Goal: Task Accomplishment & Management: Use online tool/utility

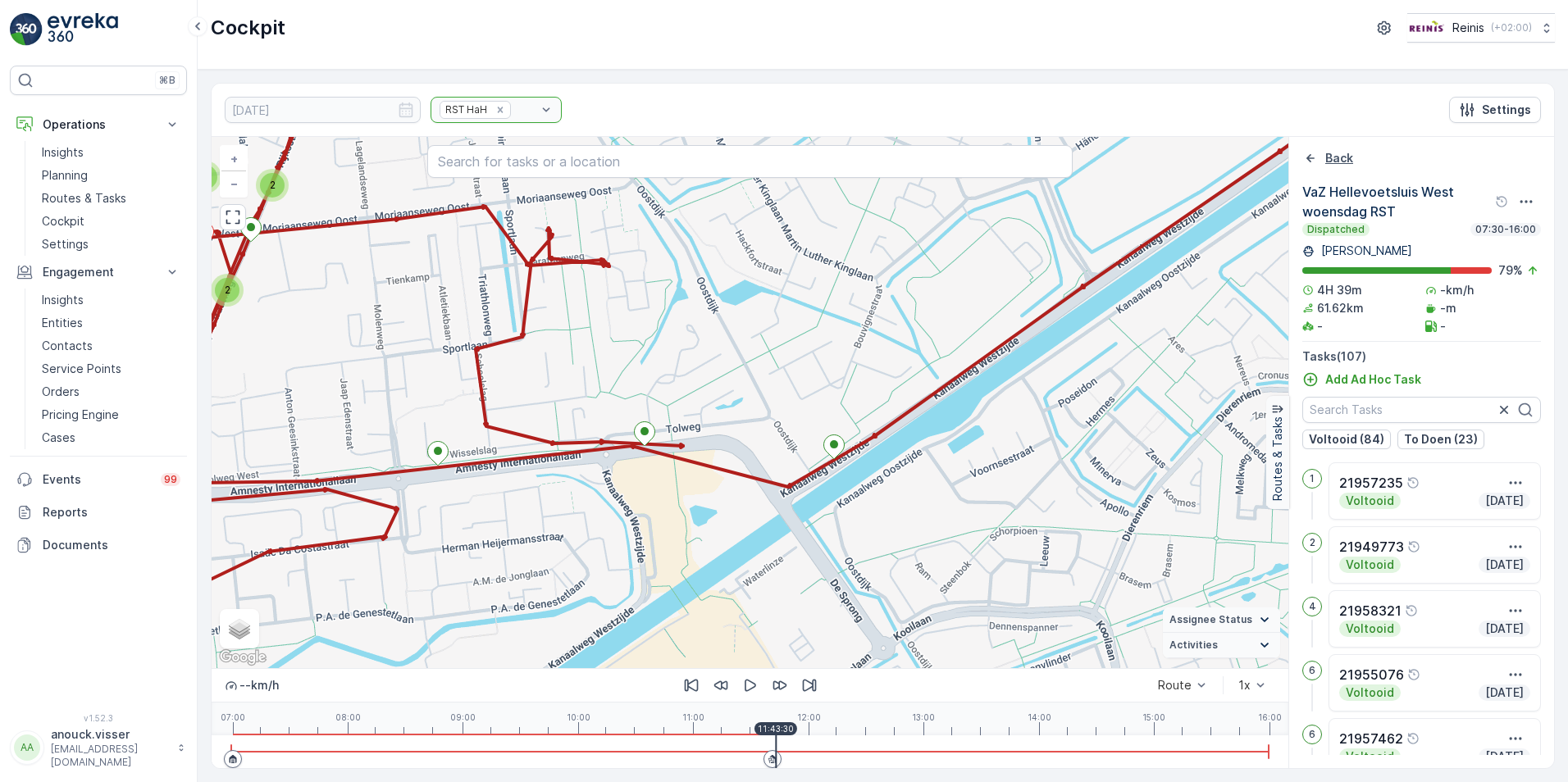
click at [1317, 160] on icon "Back" at bounding box center [1310, 158] width 16 height 16
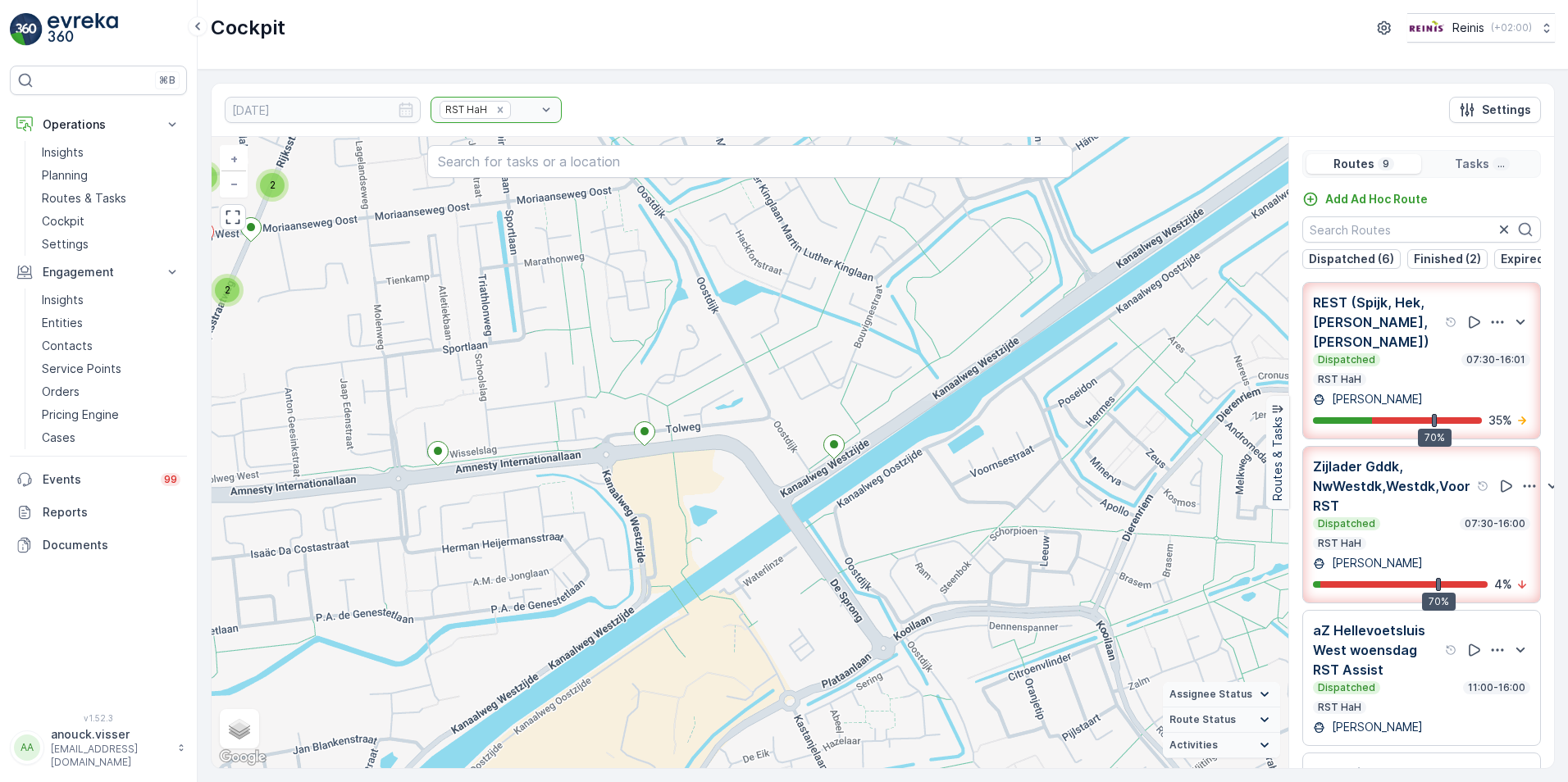
click at [1373, 621] on p "aZ Hellevoetsluis West woensdag RST Assist" at bounding box center [1377, 650] width 129 height 59
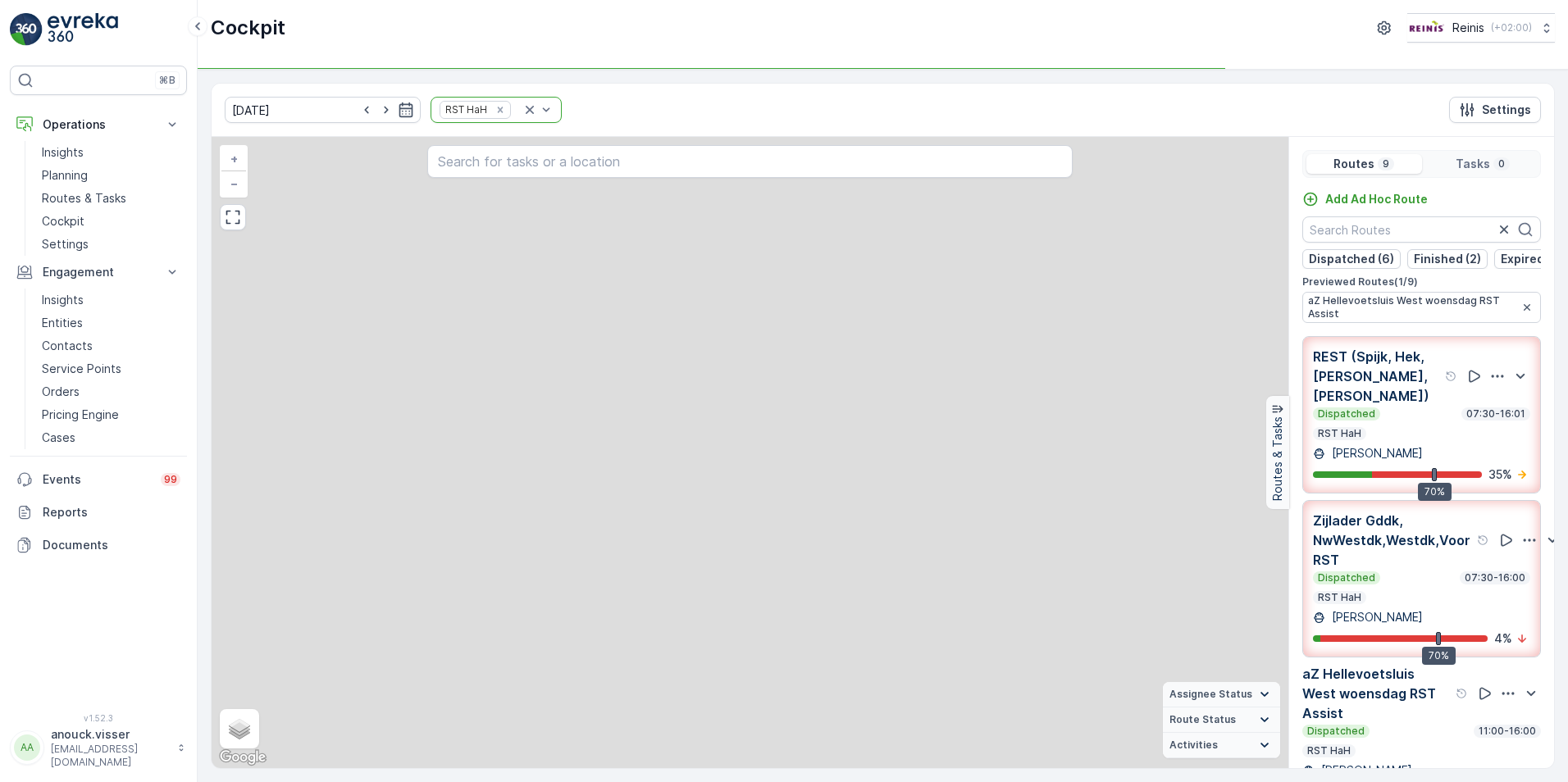
scroll to position [164, 0]
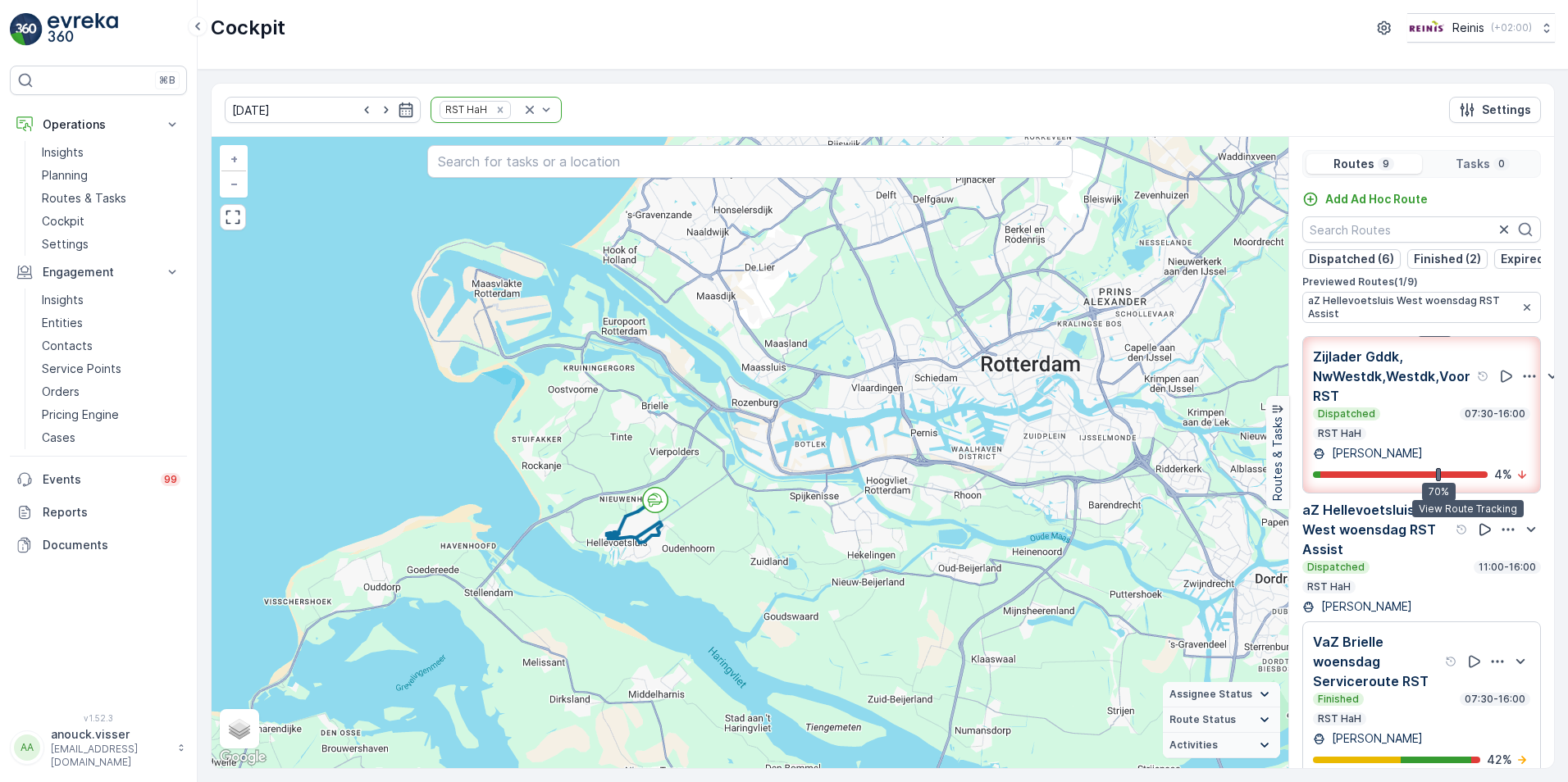
click at [1477, 531] on icon at bounding box center [1485, 529] width 16 height 16
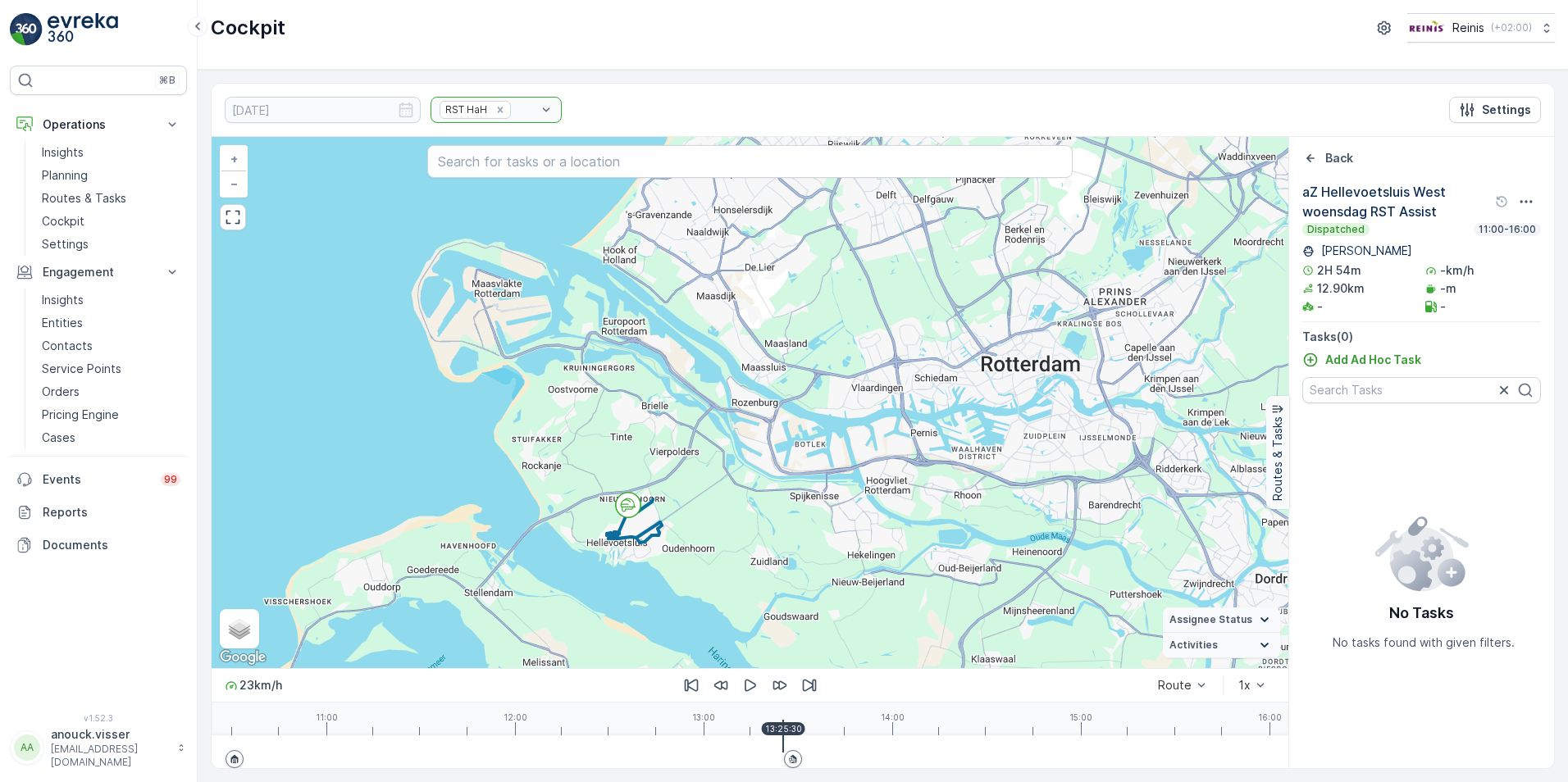
drag, startPoint x: 231, startPoint y: 747, endPoint x: 783, endPoint y: 743, distance: 552.0
click at [783, 743] on div at bounding box center [783, 736] width 2 height 33
click at [749, 688] on icon "button" at bounding box center [750, 685] width 16 height 16
drag, startPoint x: 874, startPoint y: 745, endPoint x: 767, endPoint y: 725, distance: 108.9
click at [767, 725] on div "4 km/h Route 1x 11:00 12:00 13:00 14:00 15:00 16:00 13:20:30" at bounding box center [750, 718] width 1076 height 100
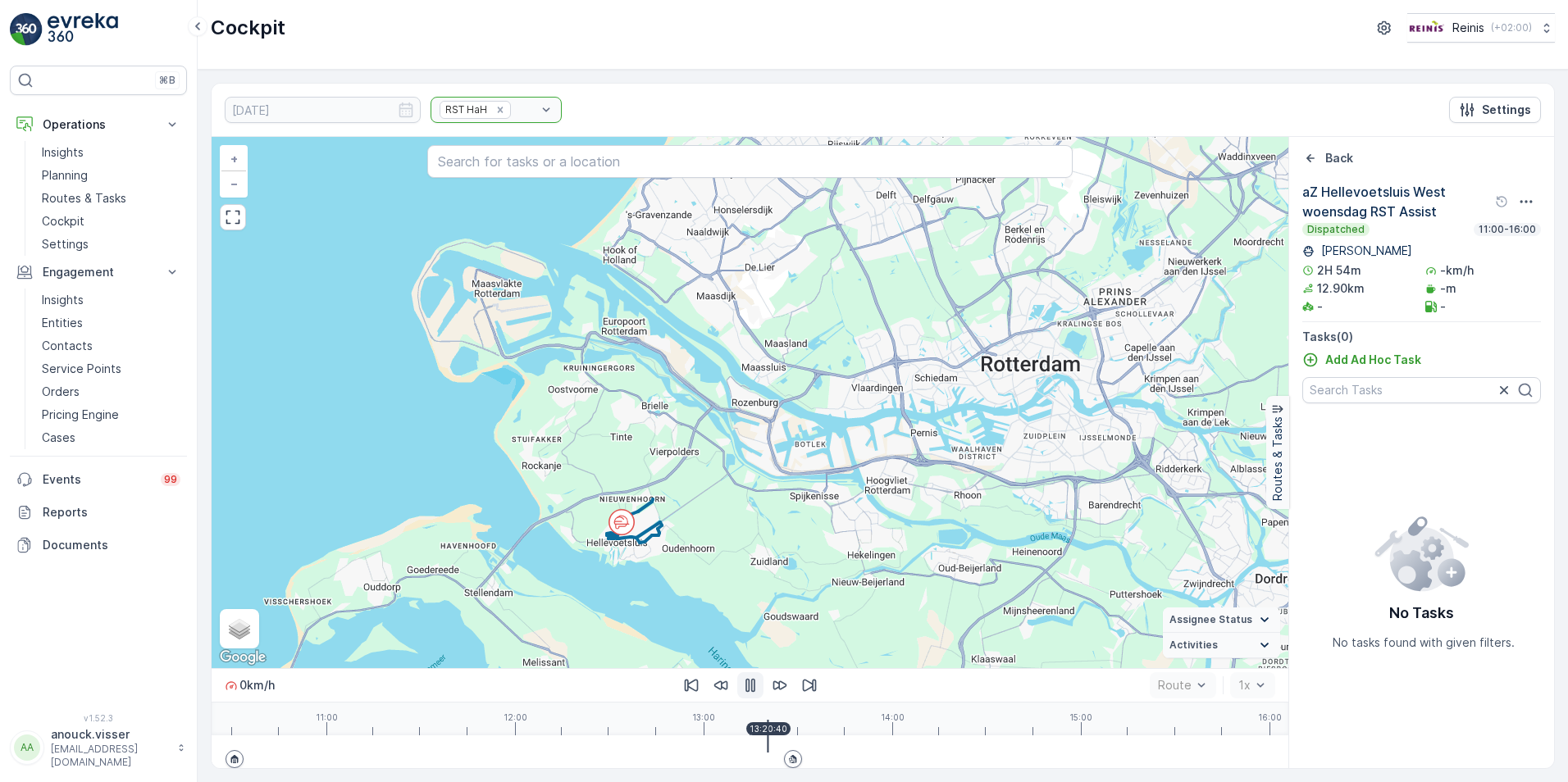
click at [751, 688] on icon "button" at bounding box center [750, 686] width 10 height 14
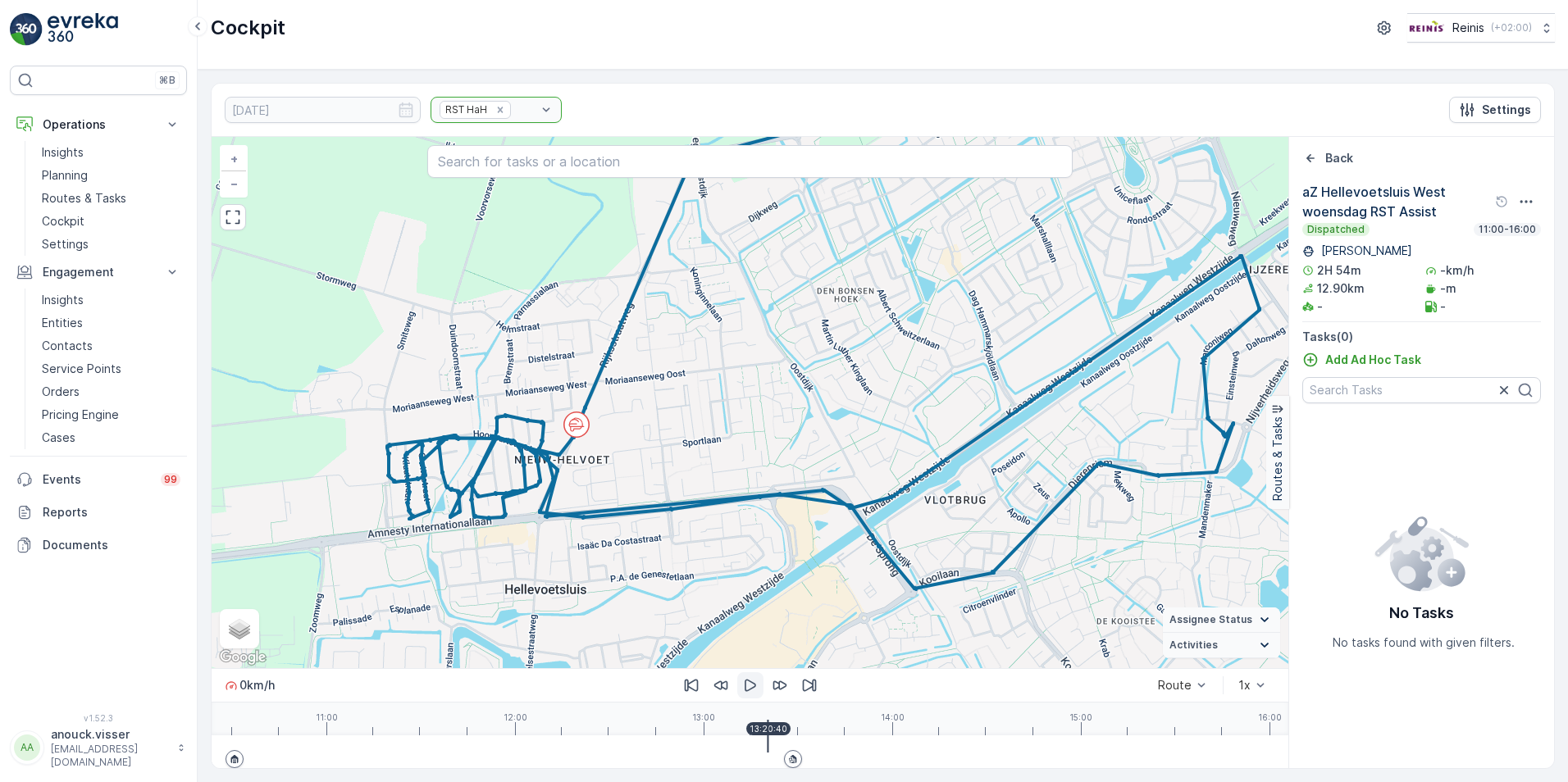
drag, startPoint x: 608, startPoint y: 470, endPoint x: 676, endPoint y: 508, distance: 77.9
click at [676, 508] on div "+ − Satellite Roadmap Terrain Hybrid Leaflet Keyboard shortcuts Map Data Map da…" at bounding box center [750, 402] width 1076 height 532
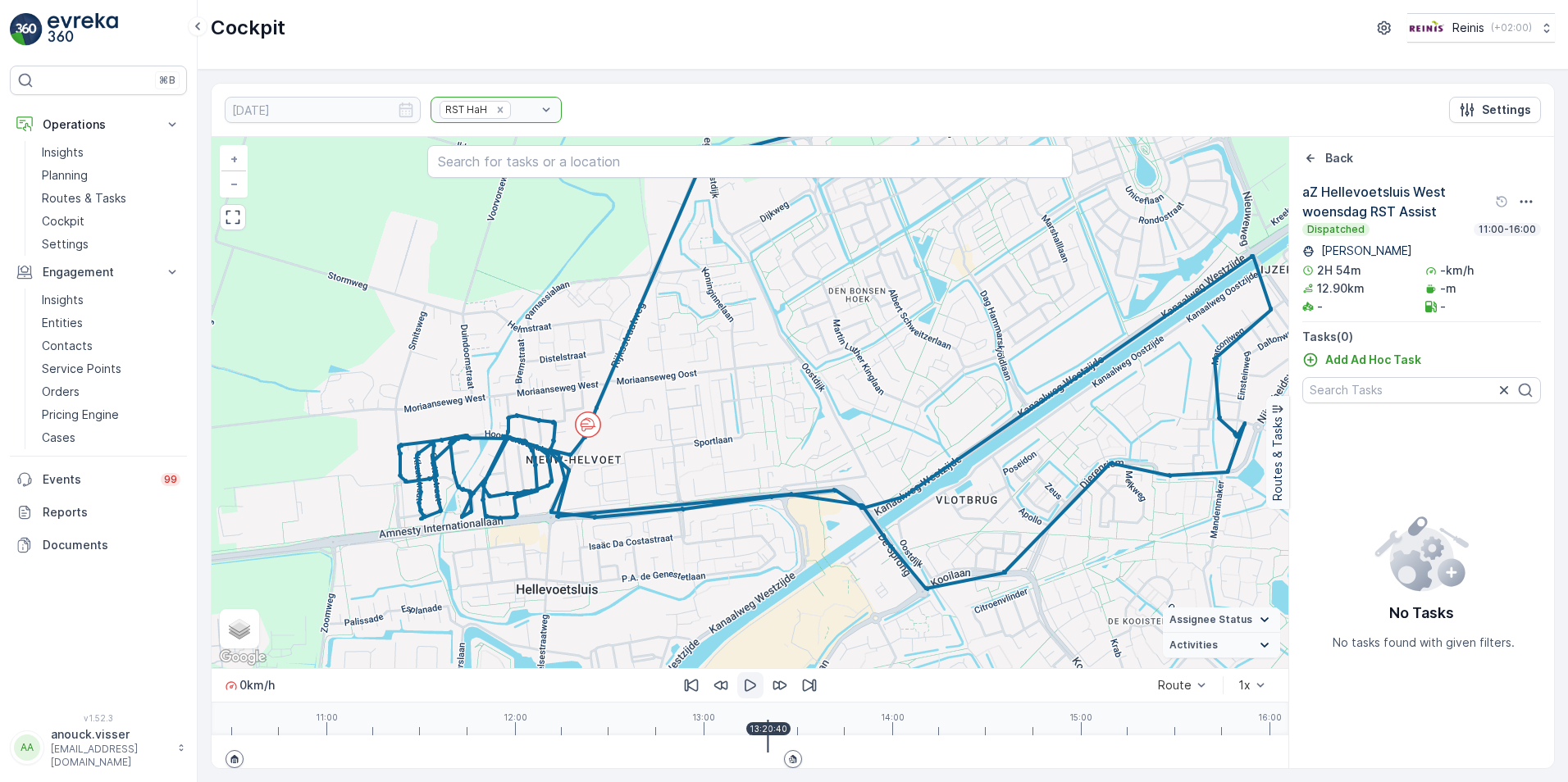
click at [746, 684] on icon "button" at bounding box center [750, 685] width 16 height 16
drag, startPoint x: 768, startPoint y: 747, endPoint x: 779, endPoint y: 746, distance: 11.0
click at [779, 746] on div at bounding box center [750, 751] width 1037 height 33
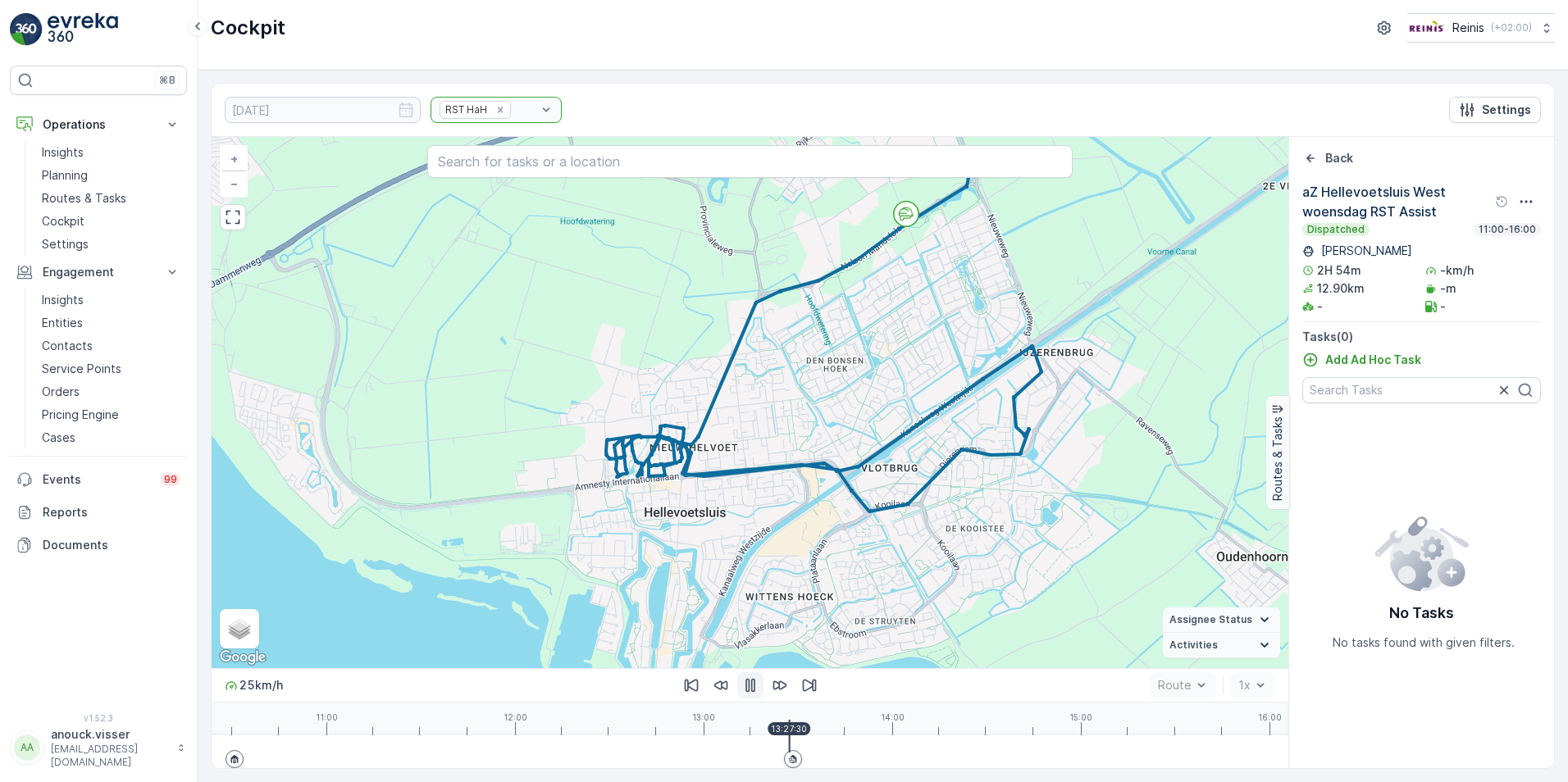
click at [745, 690] on icon "button" at bounding box center [750, 686] width 10 height 14
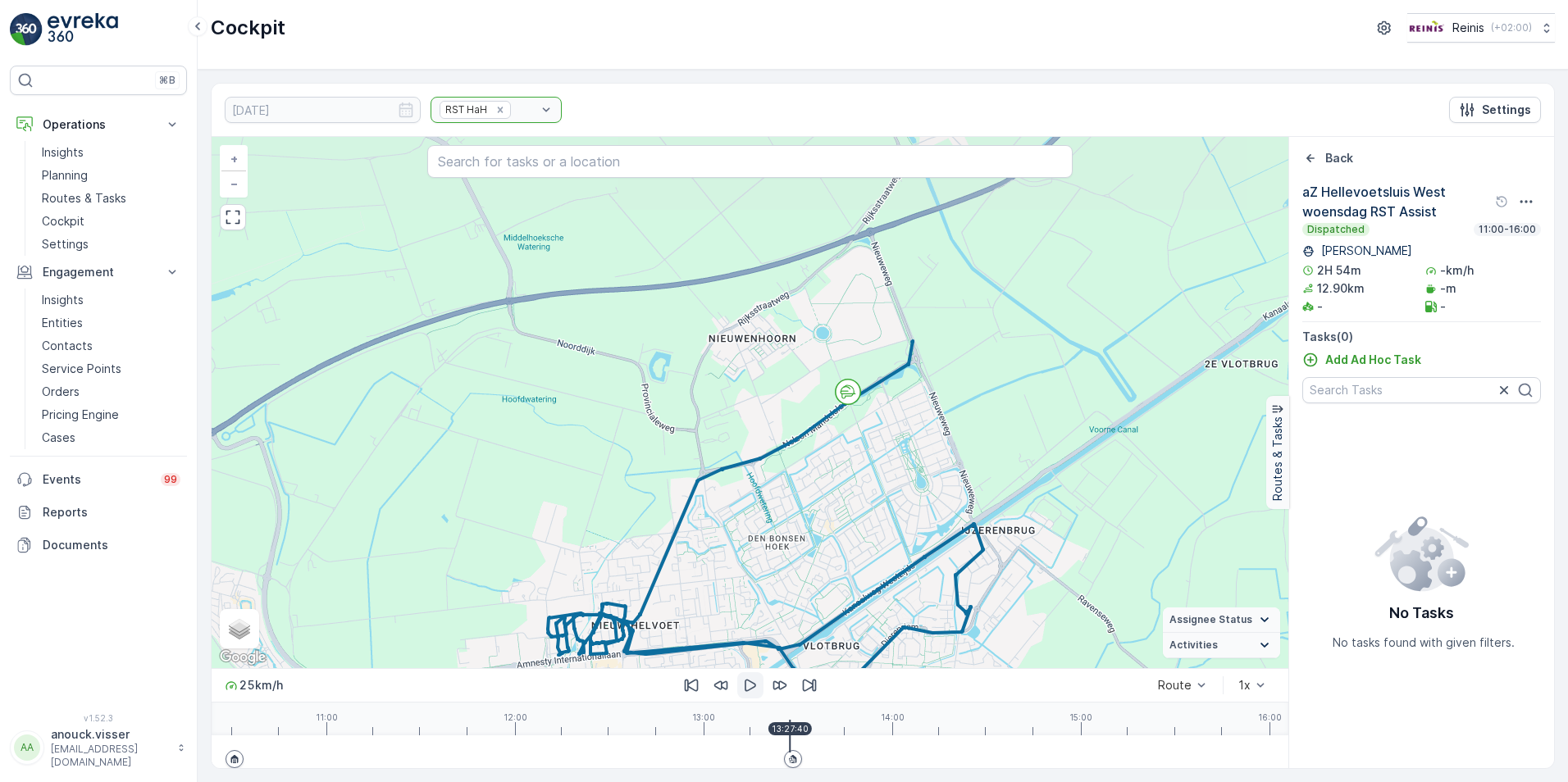
drag, startPoint x: 853, startPoint y: 392, endPoint x: 806, endPoint y: 534, distance: 149.6
click at [806, 534] on div "+ − Satellite Roadmap Terrain Hybrid Leaflet Keyboard shortcuts Map Data Map da…" at bounding box center [750, 402] width 1076 height 532
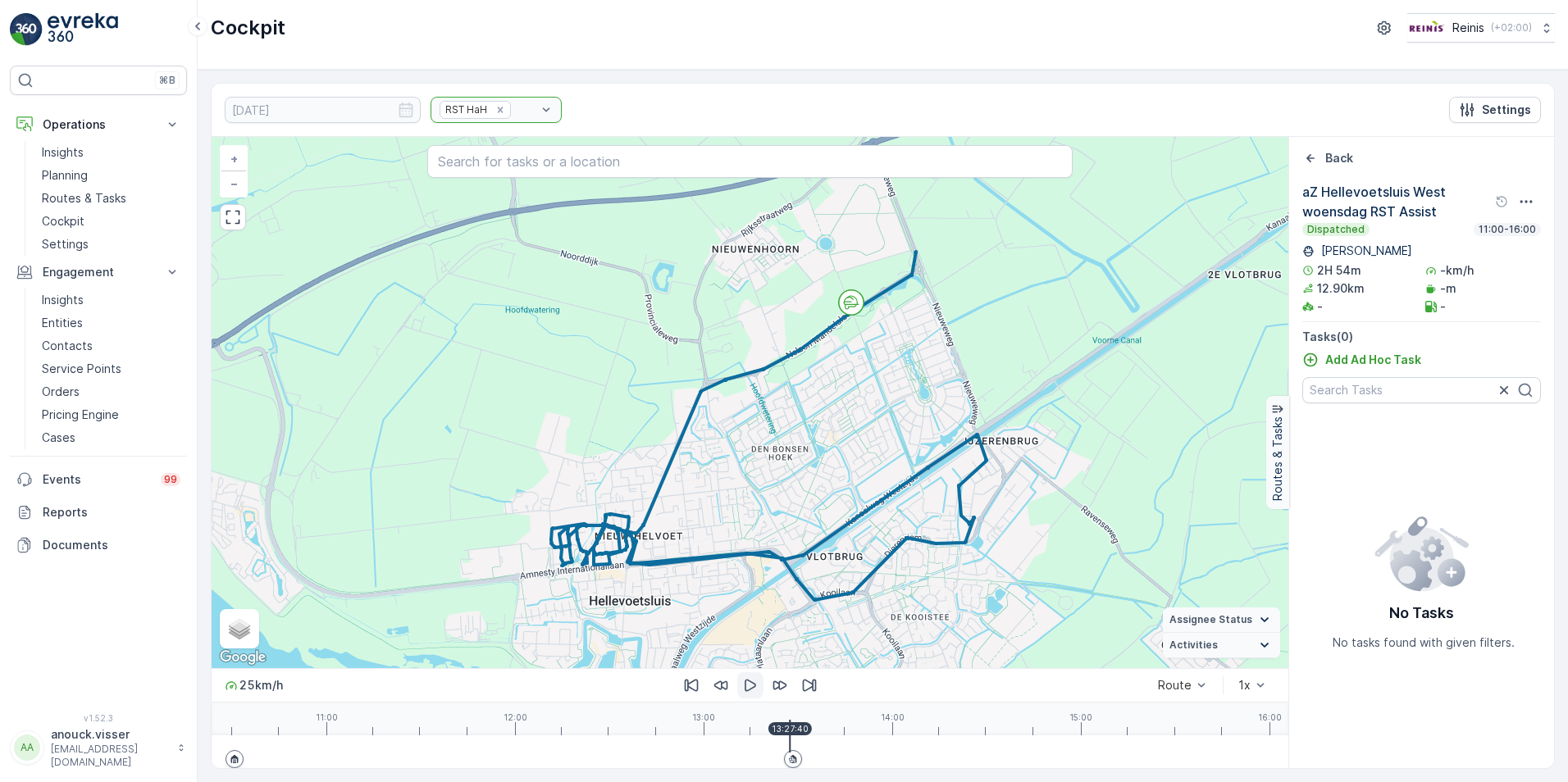
drag, startPoint x: 850, startPoint y: 508, endPoint x: 853, endPoint y: 417, distance: 91.0
click at [853, 417] on div "+ − Satellite Roadmap Terrain Hybrid Leaflet Keyboard shortcuts Map Data Map da…" at bounding box center [750, 402] width 1076 height 532
click at [236, 217] on icon "button" at bounding box center [233, 217] width 16 height 16
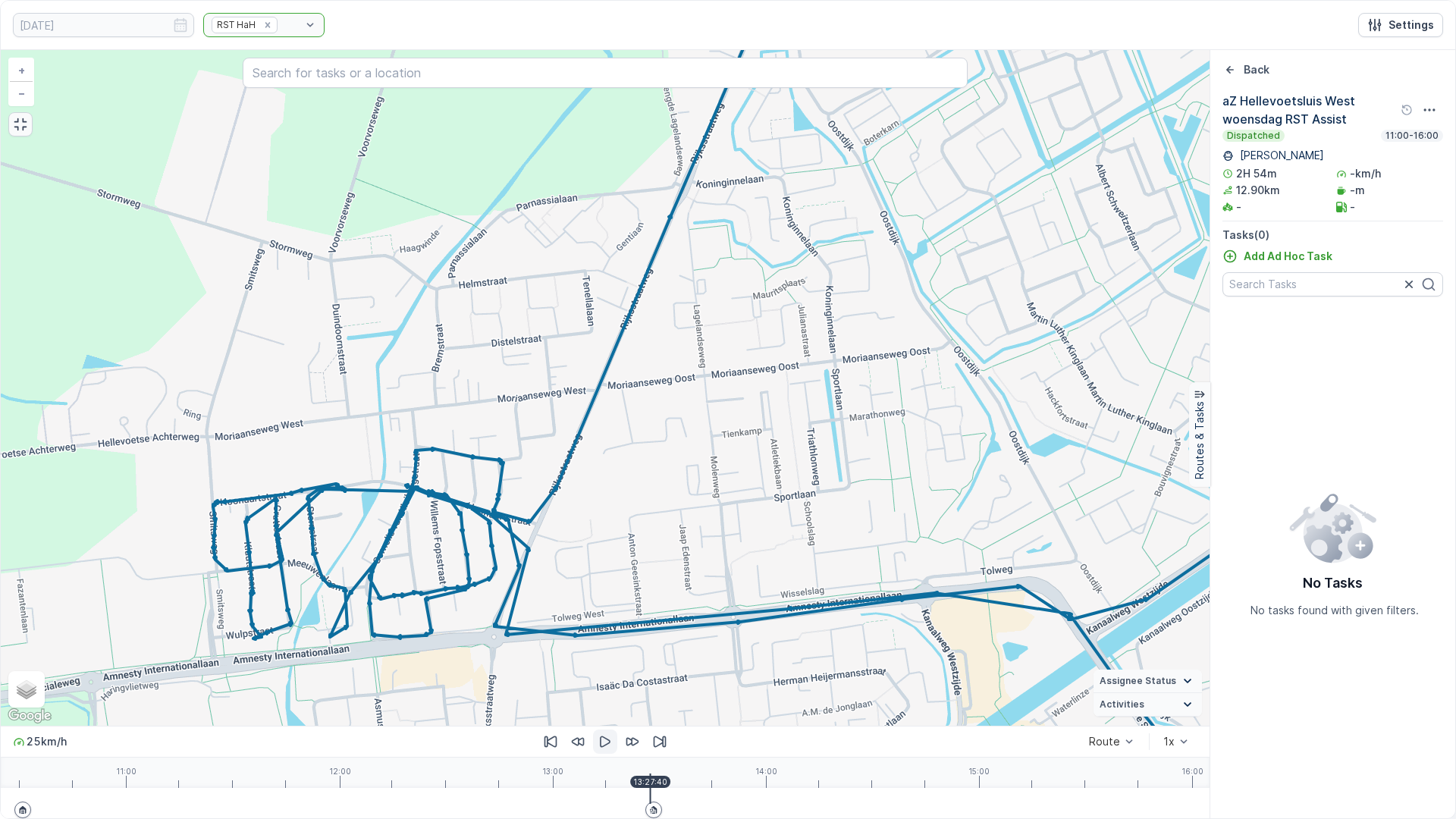
click at [26, 137] on div "+ − Satellite Roadmap Terrain Hybrid Leaflet Keyboard shortcuts Map Data Map da…" at bounding box center [605, 388] width 1209 height 676
click at [18, 126] on icon "button" at bounding box center [20, 124] width 15 height 15
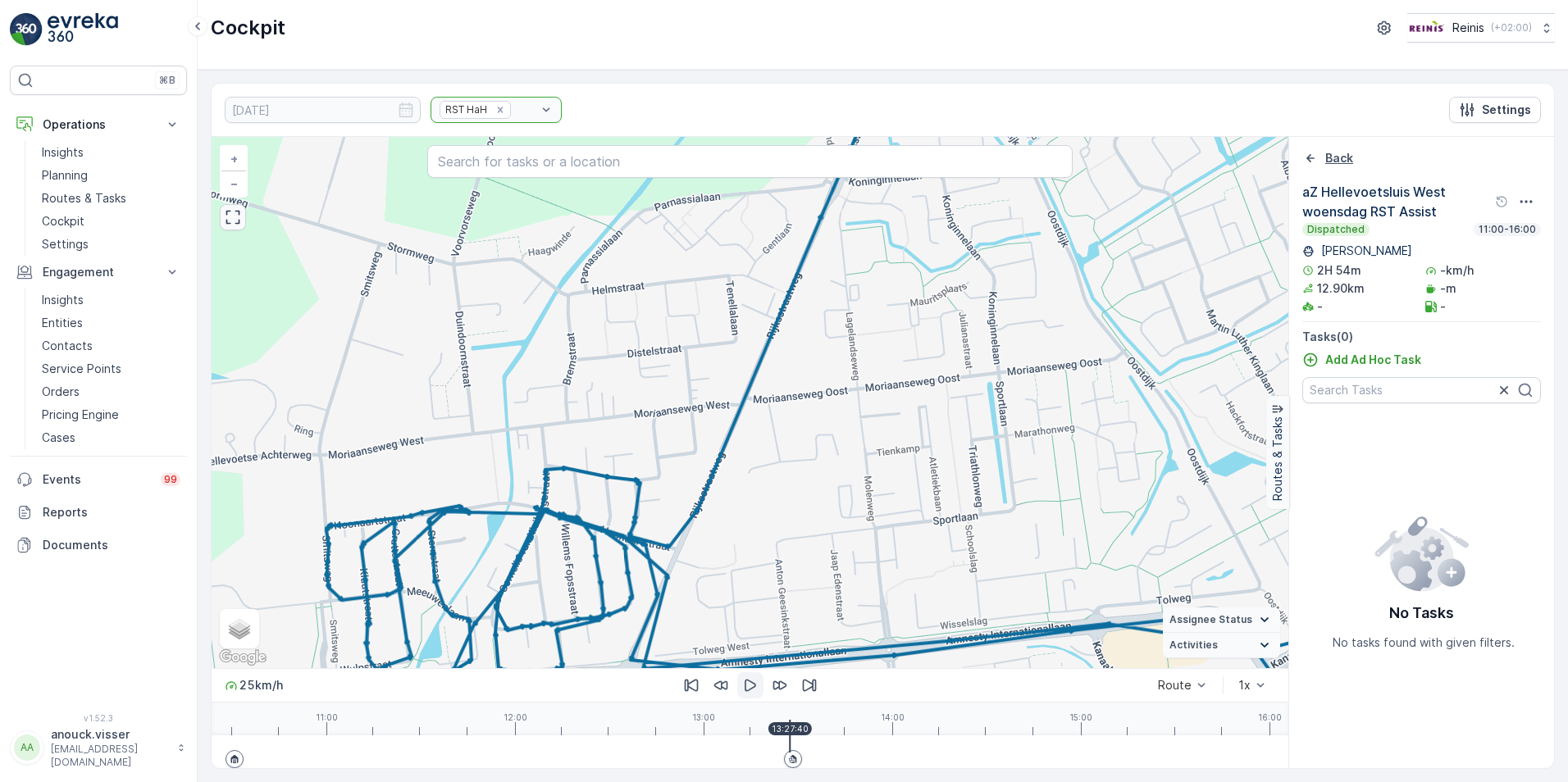
click at [1318, 150] on div "Back" at bounding box center [1328, 158] width 51 height 16
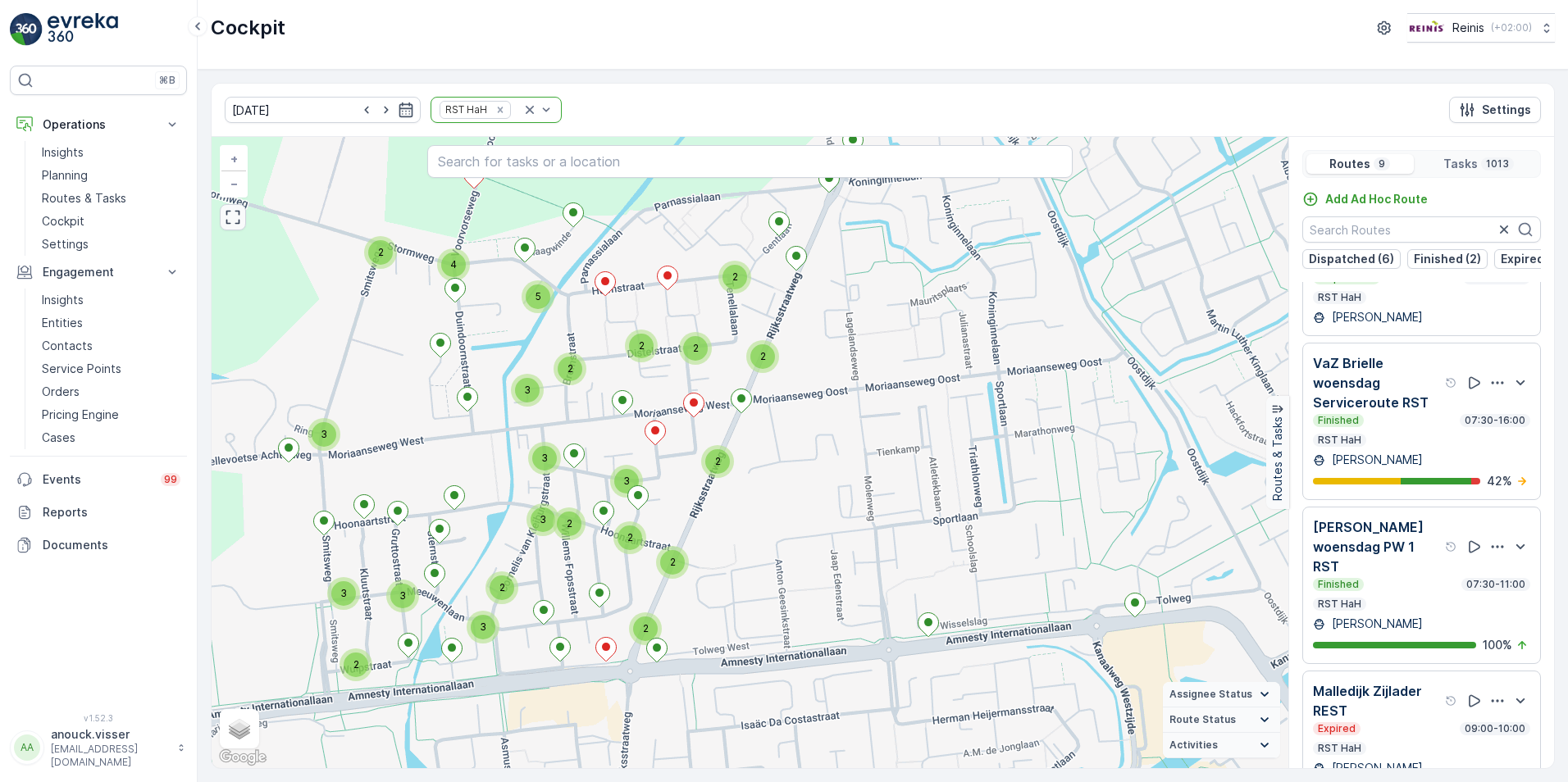
scroll to position [656, 0]
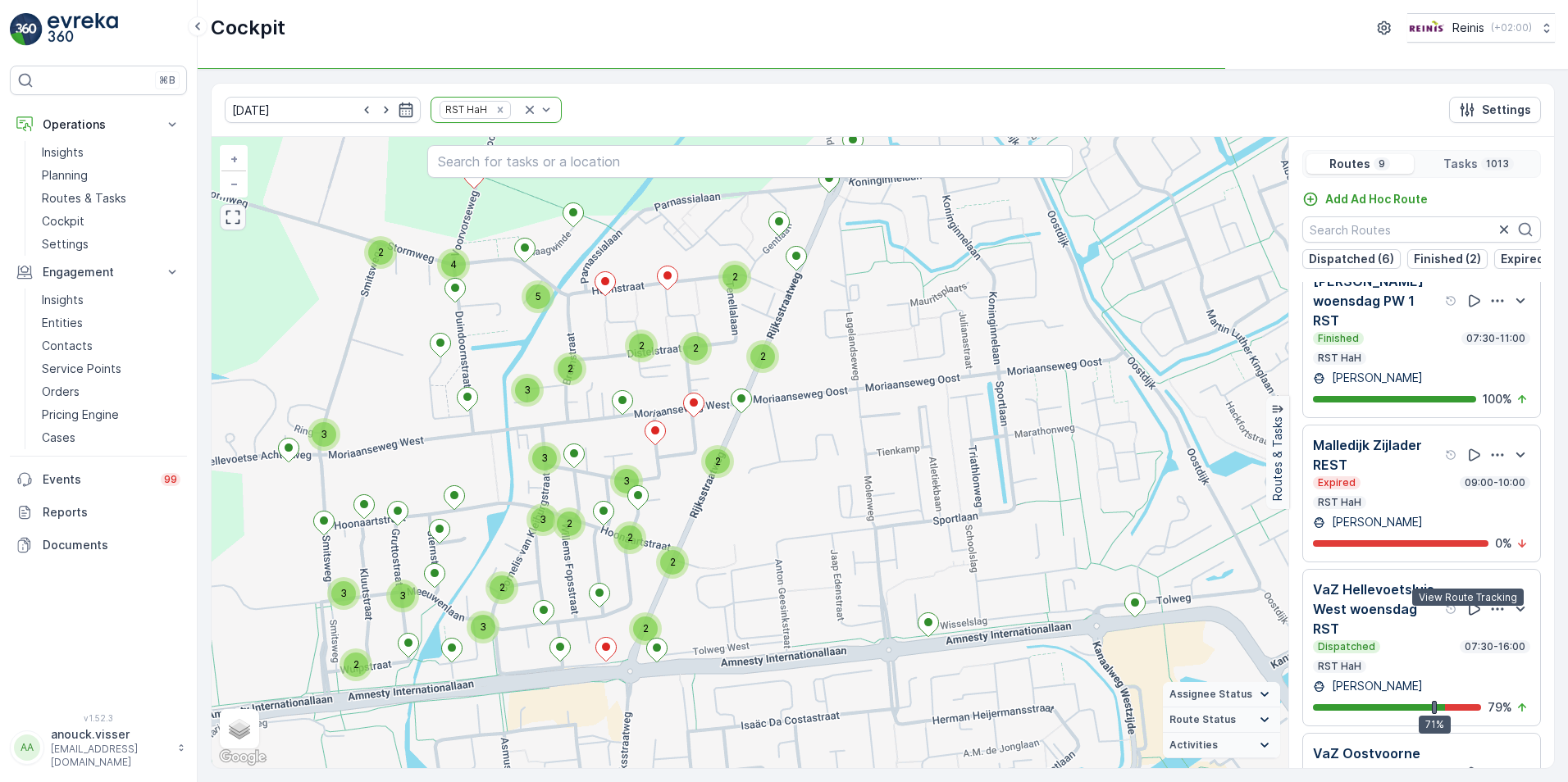
click at [1468, 617] on icon at bounding box center [1474, 609] width 16 height 16
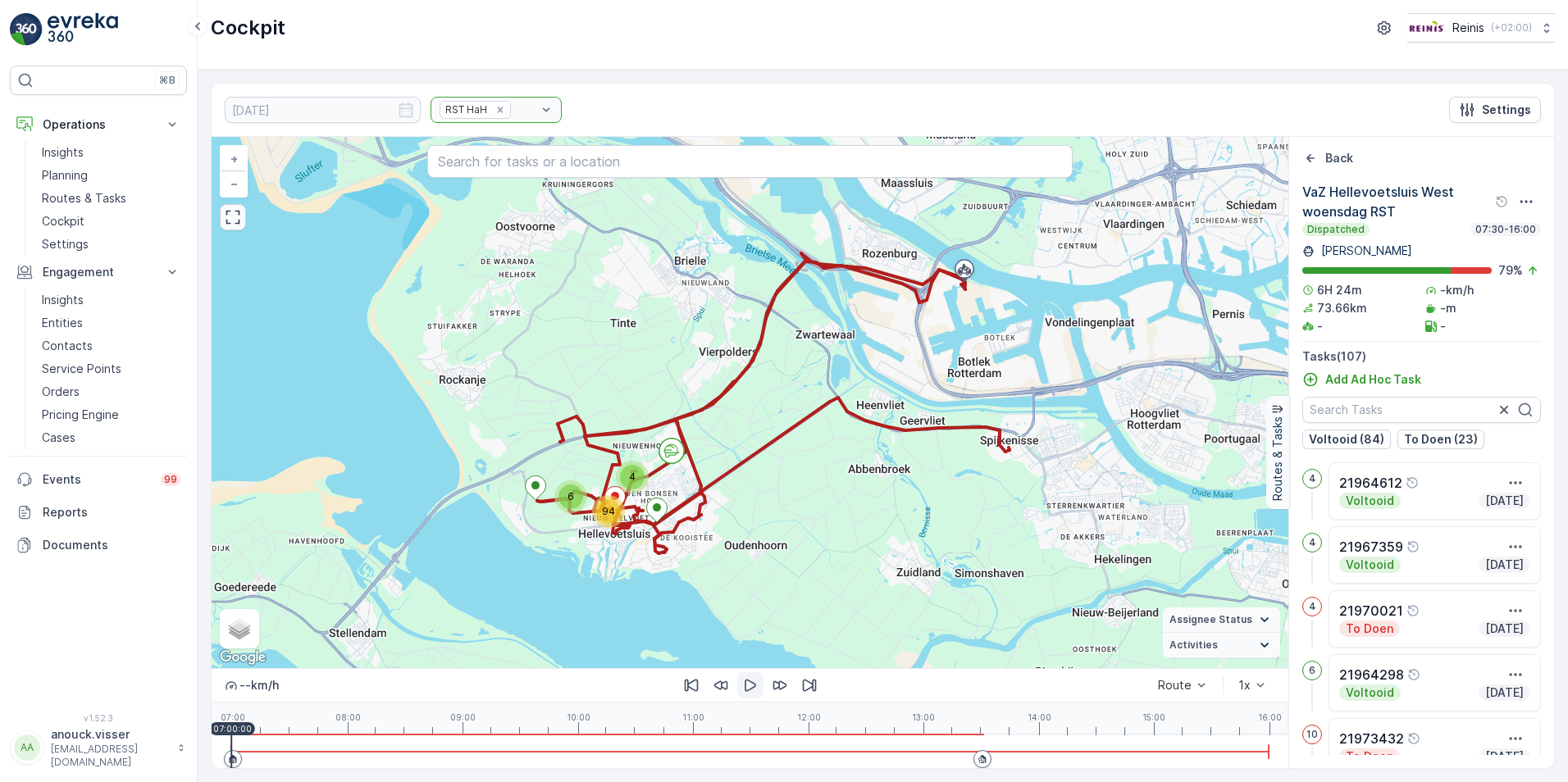
click at [742, 686] on icon "button" at bounding box center [750, 685] width 16 height 16
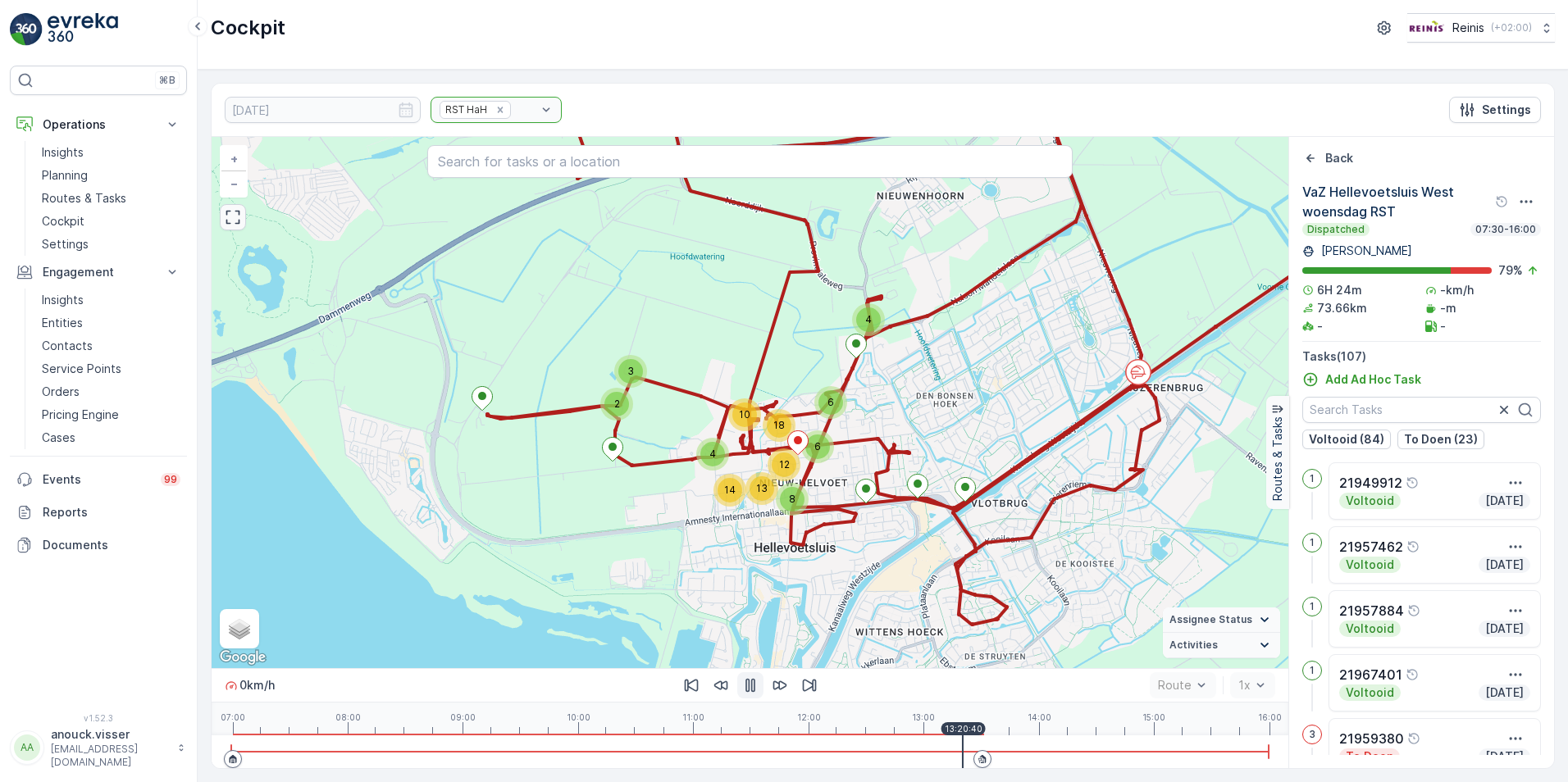
drag, startPoint x: 234, startPoint y: 742, endPoint x: 962, endPoint y: 751, distance: 728.1
click at [962, 751] on div at bounding box center [750, 751] width 1037 height 33
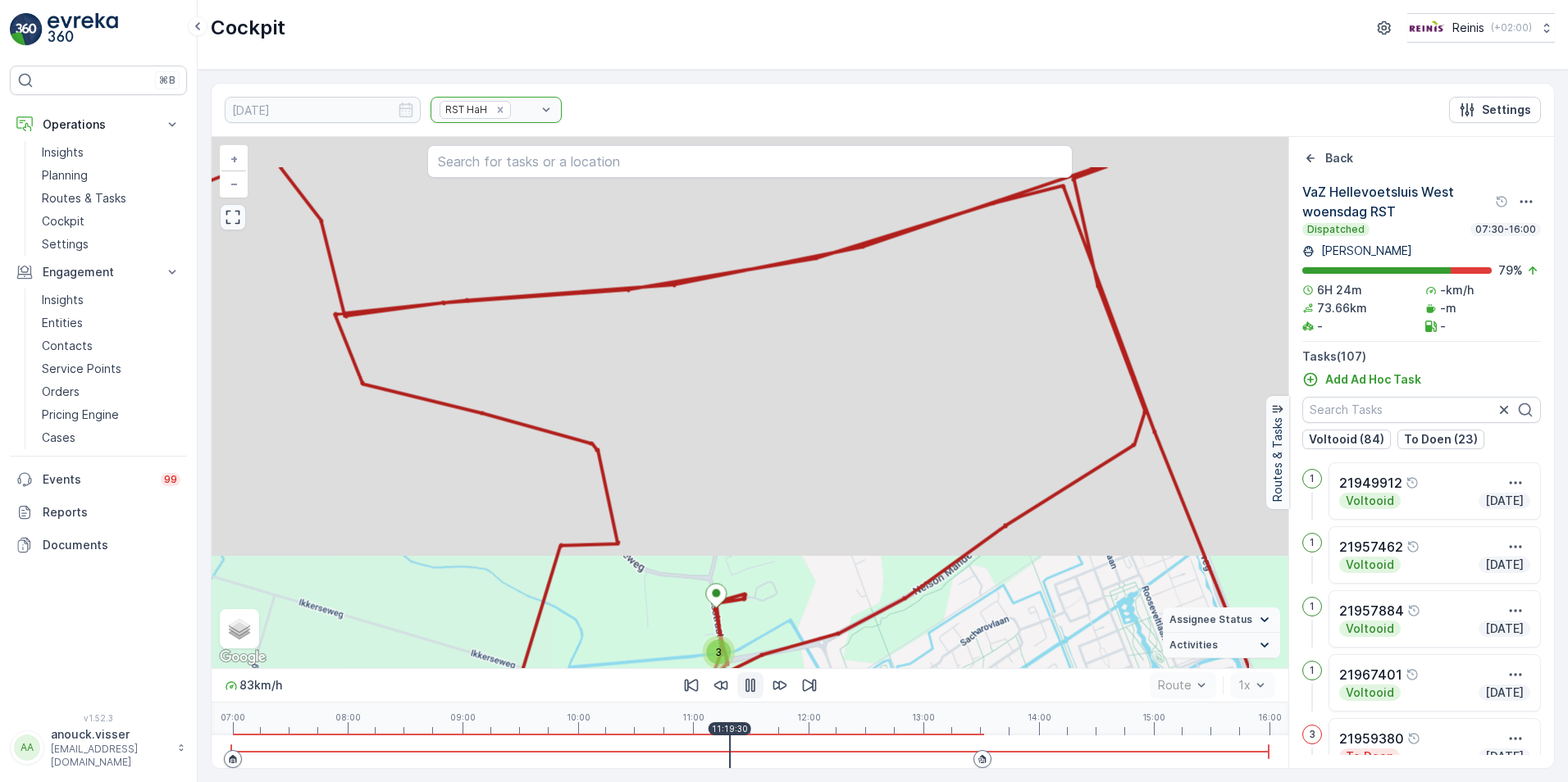
drag, startPoint x: 925, startPoint y: 745, endPoint x: 730, endPoint y: 728, distance: 195.7
click at [730, 728] on div "83 km/h Route 1x 07:00 08:00 09:00 10:00 11:00 12:00 13:00 14:00 15:00 16:00 11…" at bounding box center [750, 718] width 1076 height 100
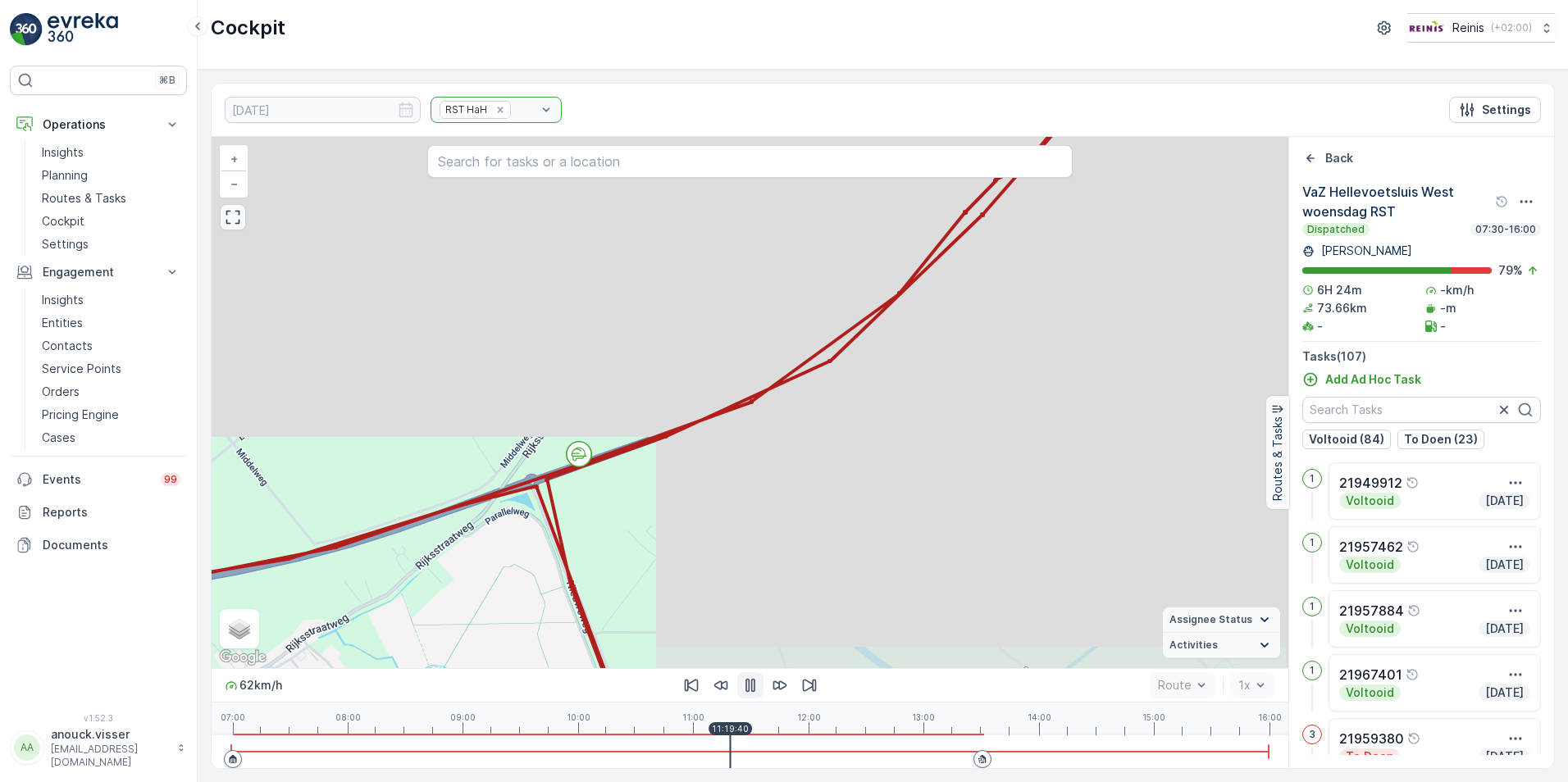
click at [755, 693] on icon "button" at bounding box center [750, 685] width 16 height 16
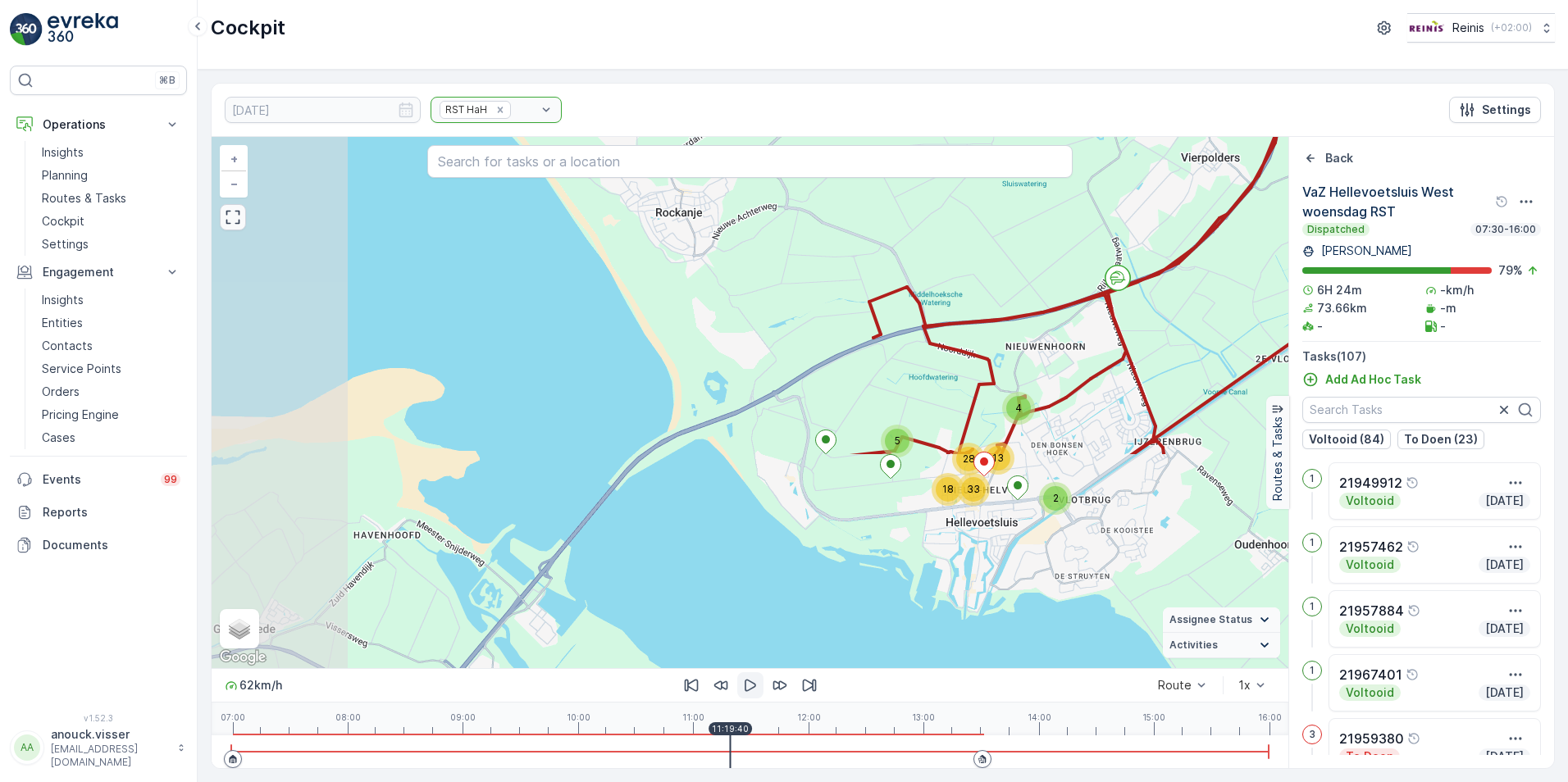
drag, startPoint x: 727, startPoint y: 552, endPoint x: 1061, endPoint y: 342, distance: 394.5
click at [1069, 331] on div "2 4 5 13 28 18 33 + − Satellite Roadmap Terrain Hybrid Leaflet Keyboard shortcu…" at bounding box center [750, 402] width 1076 height 532
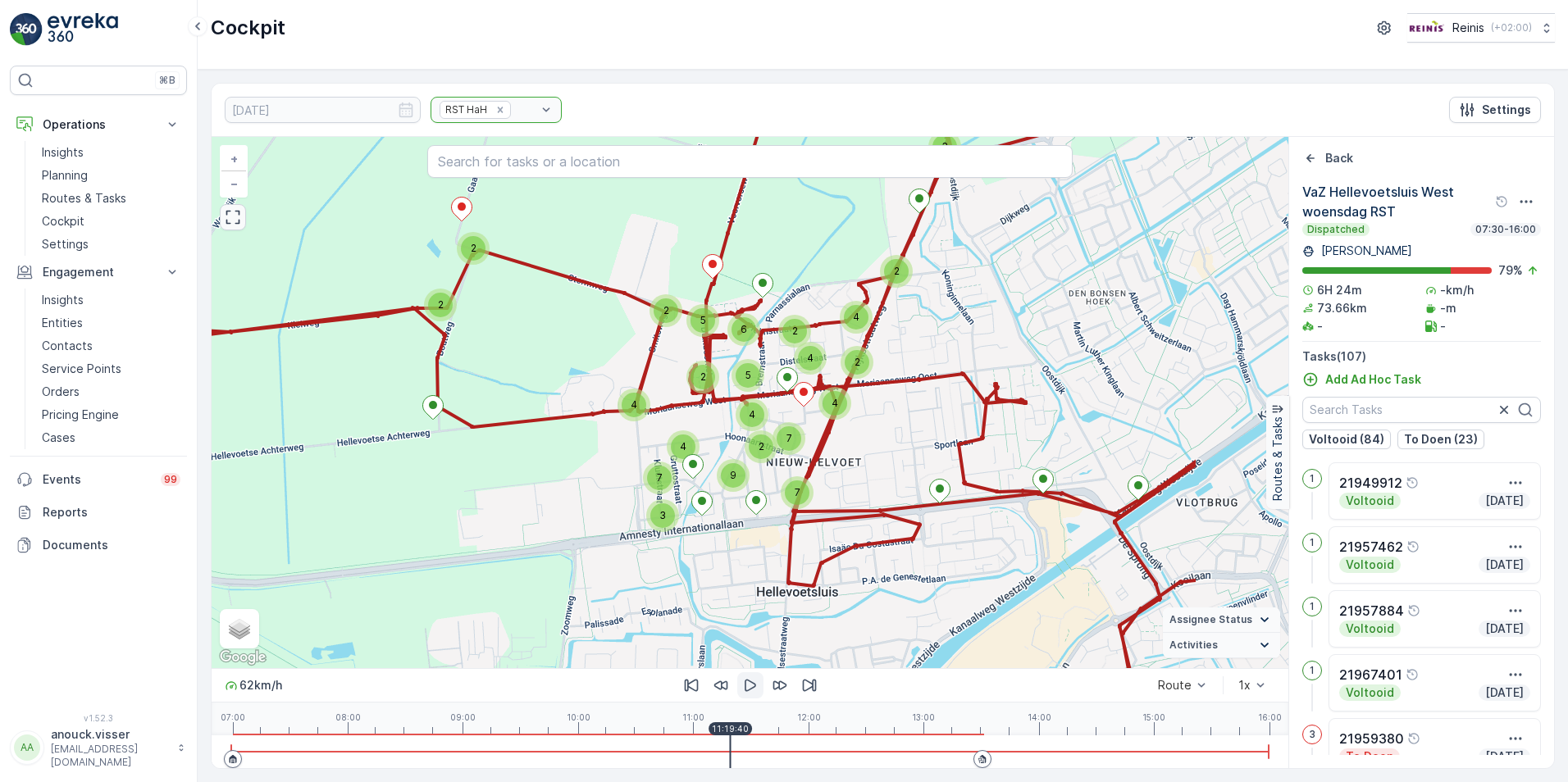
drag, startPoint x: 1073, startPoint y: 493, endPoint x: 875, endPoint y: 458, distance: 201.1
click at [875, 458] on div "3 2 2 2 4 2 4 2 2 5 2 5 4 6 4 3 4 7 7 4 7 2 9 + − Satellite Roadmap Terrain Hyb…" at bounding box center [750, 402] width 1076 height 532
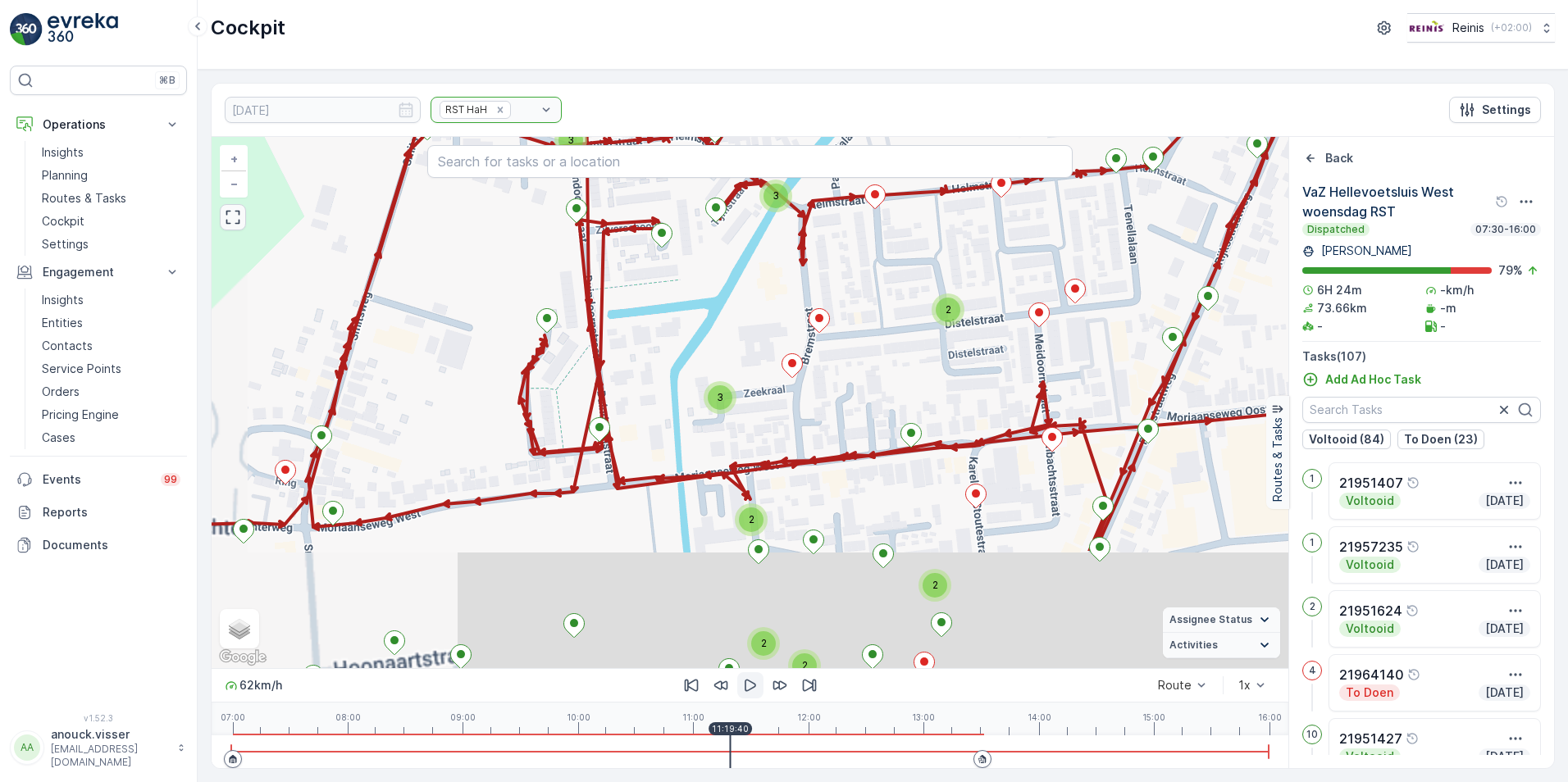
drag, startPoint x: 902, startPoint y: 565, endPoint x: 953, endPoint y: 368, distance: 203.5
click at [953, 368] on div "2 3 2 2 3 2 2 2 2 2 2 3 + − Satellite Roadmap Terrain Hybrid Leaflet Keyboard s…" at bounding box center [750, 402] width 1076 height 532
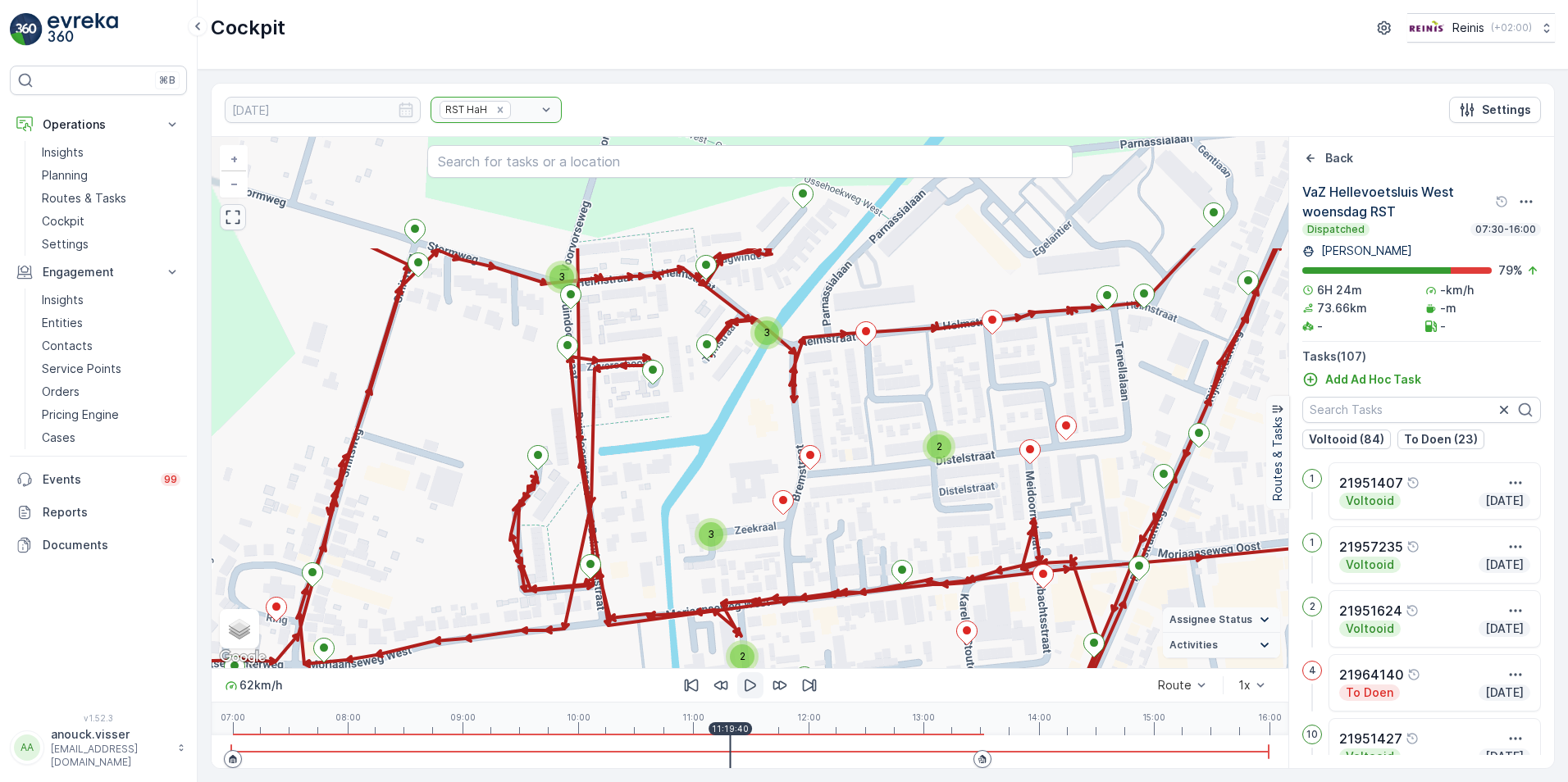
drag, startPoint x: 885, startPoint y: 350, endPoint x: 863, endPoint y: 532, distance: 183.3
click at [863, 532] on div "2 3 2 2 3 2 2 2 2 2 2 3 + − Satellite Roadmap Terrain Hybrid Leaflet Keyboard s…" at bounding box center [750, 402] width 1076 height 532
